Goal: Information Seeking & Learning: Learn about a topic

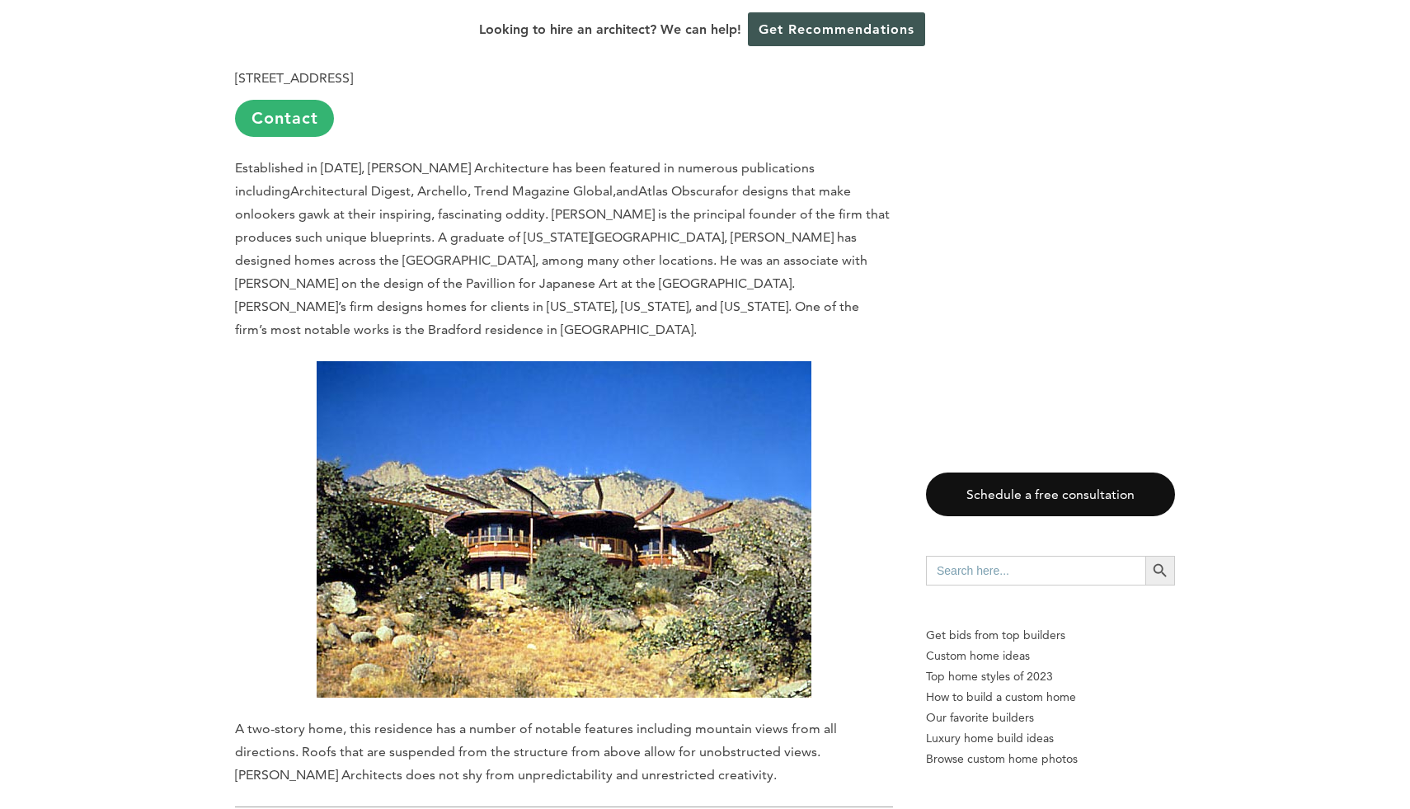
scroll to position [2672, 0]
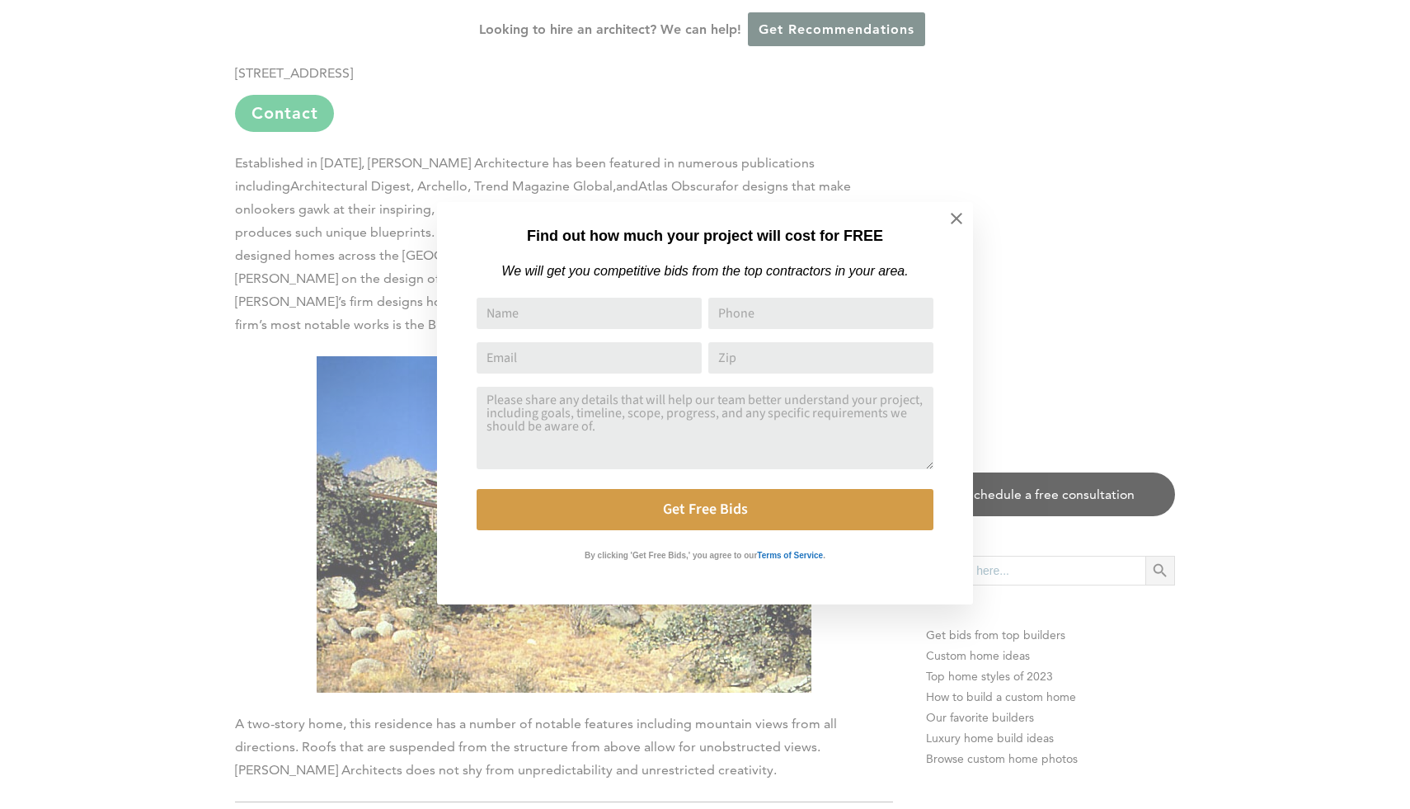
click at [1221, 237] on div "Find out how much your project will cost for FREE We will get you competitive b…" at bounding box center [705, 404] width 1410 height 809
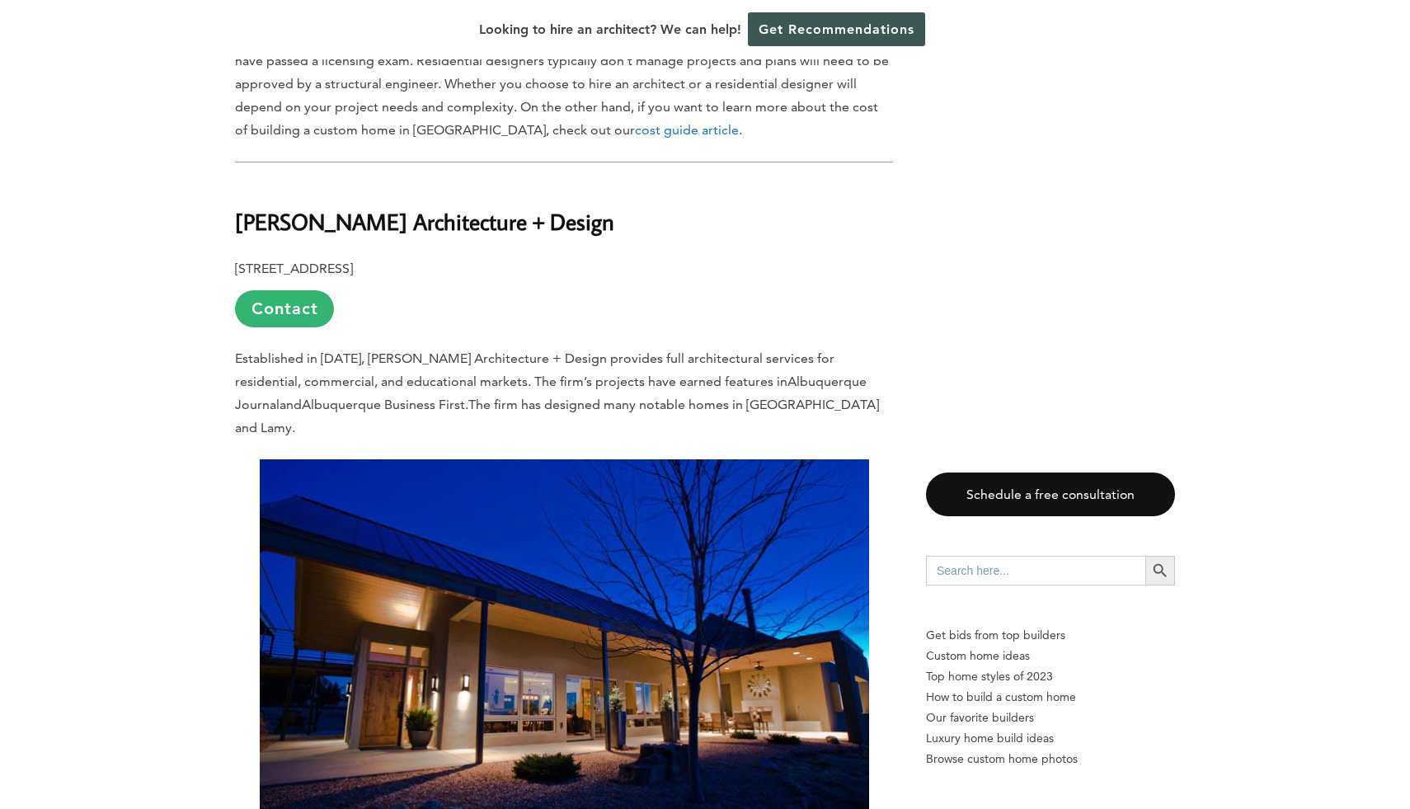
scroll to position [1928, 0]
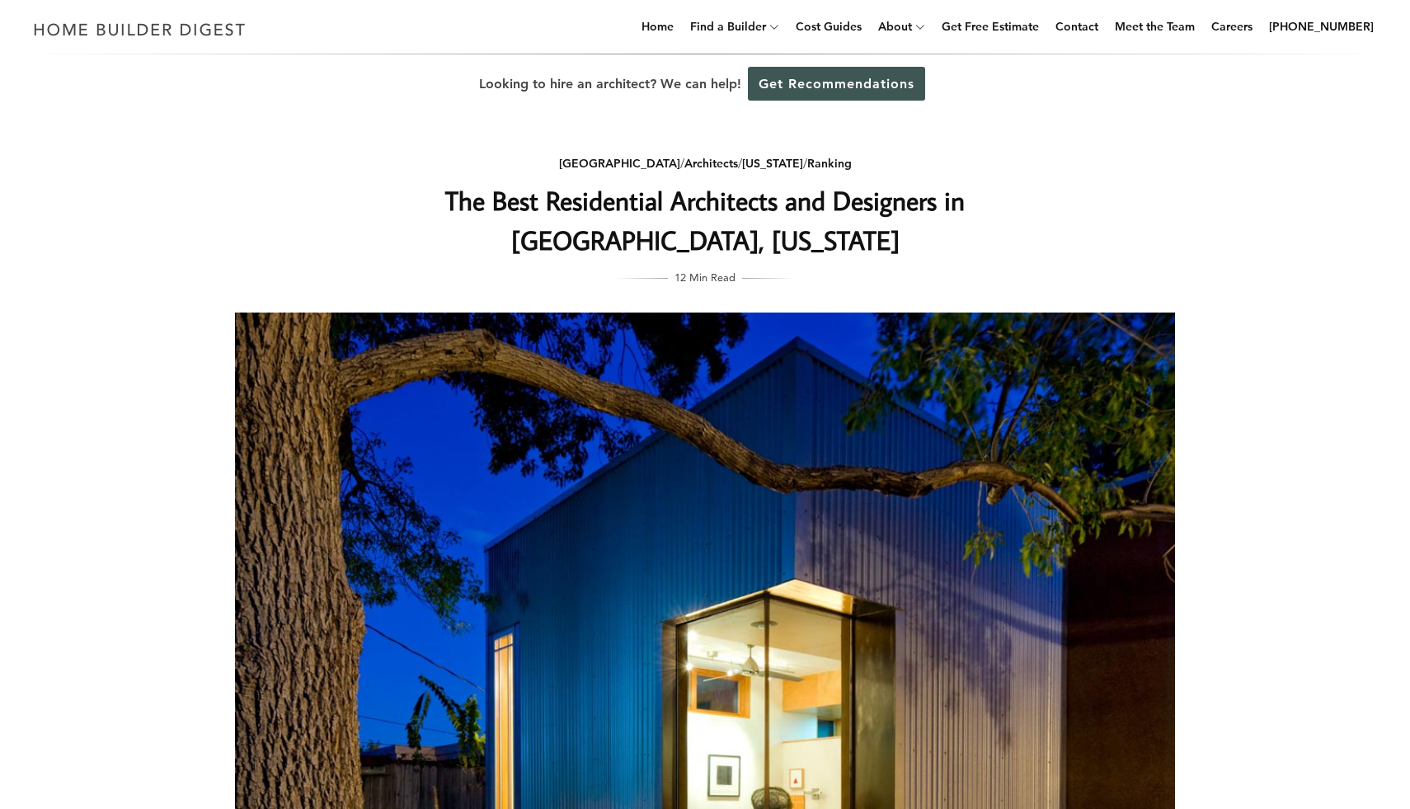
click at [1107, 171] on div "Albuquerque / Architects / New Mexico / Ranking The Best Residential Architects…" at bounding box center [705, 571] width 993 height 915
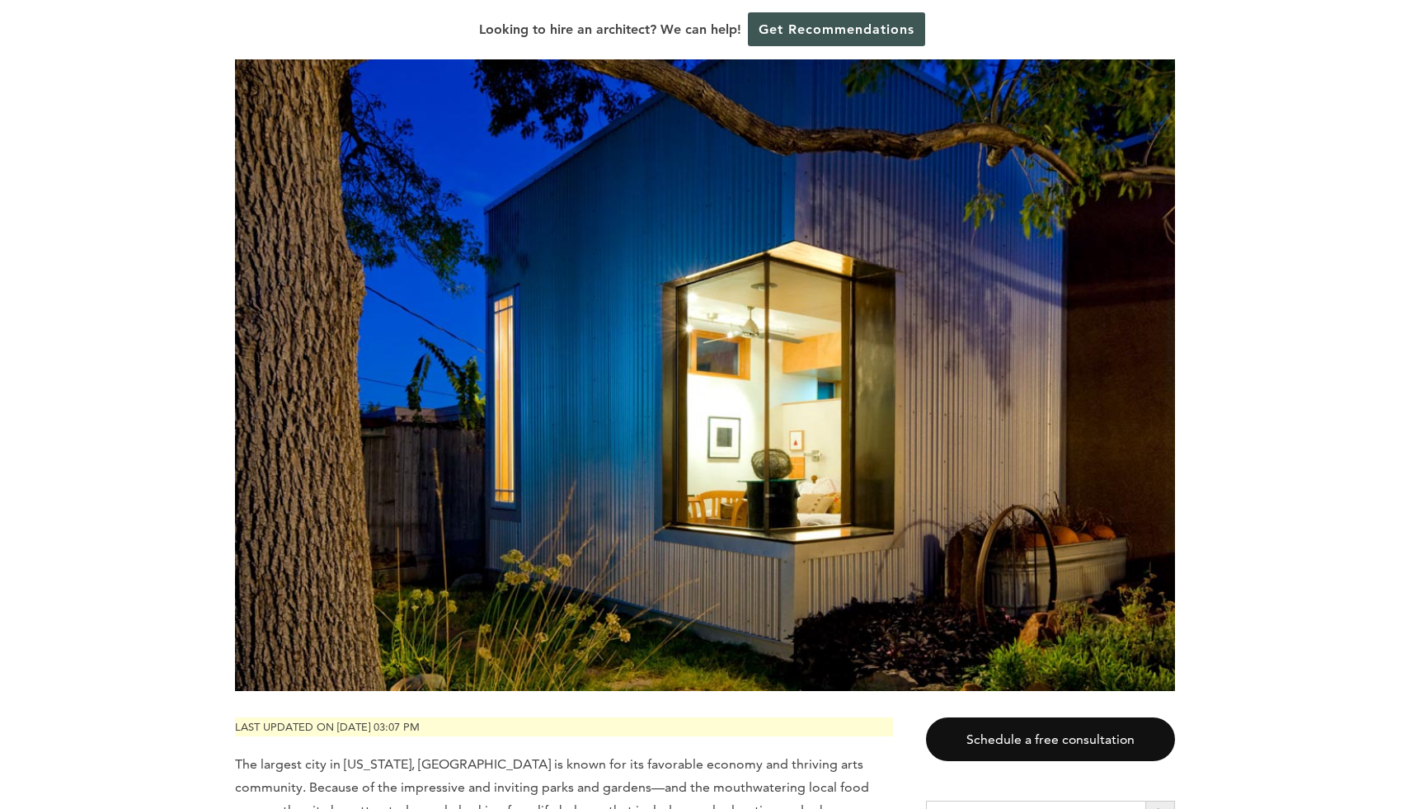
scroll to position [330, 0]
